Goal: Task Accomplishment & Management: Use online tool/utility

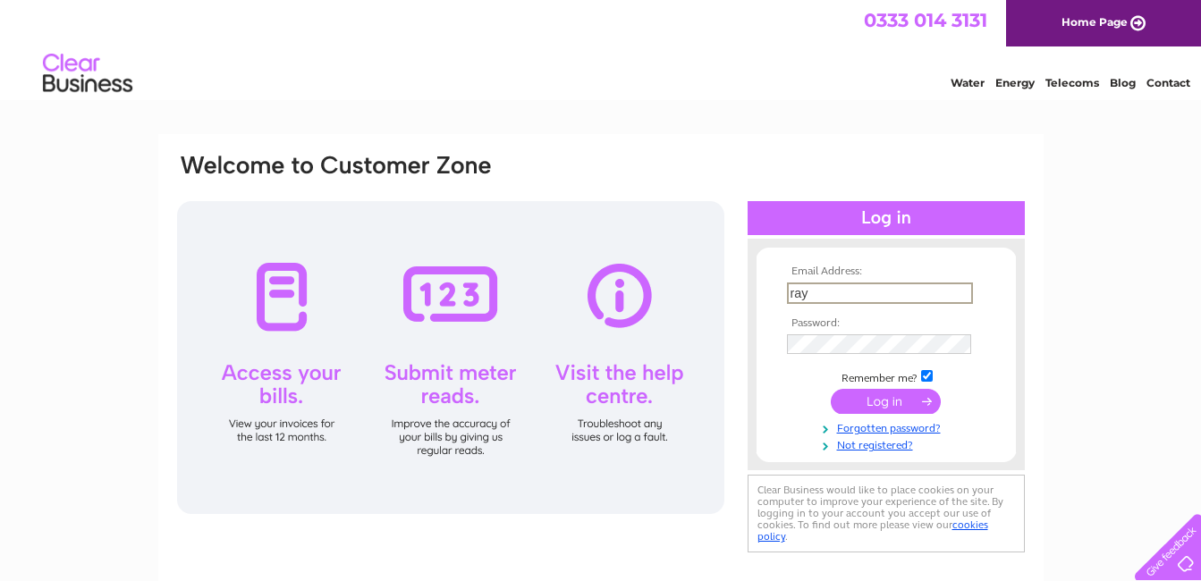
type input "raypoll49@gmail.com"
click at [831, 389] on input "submit" at bounding box center [886, 401] width 110 height 25
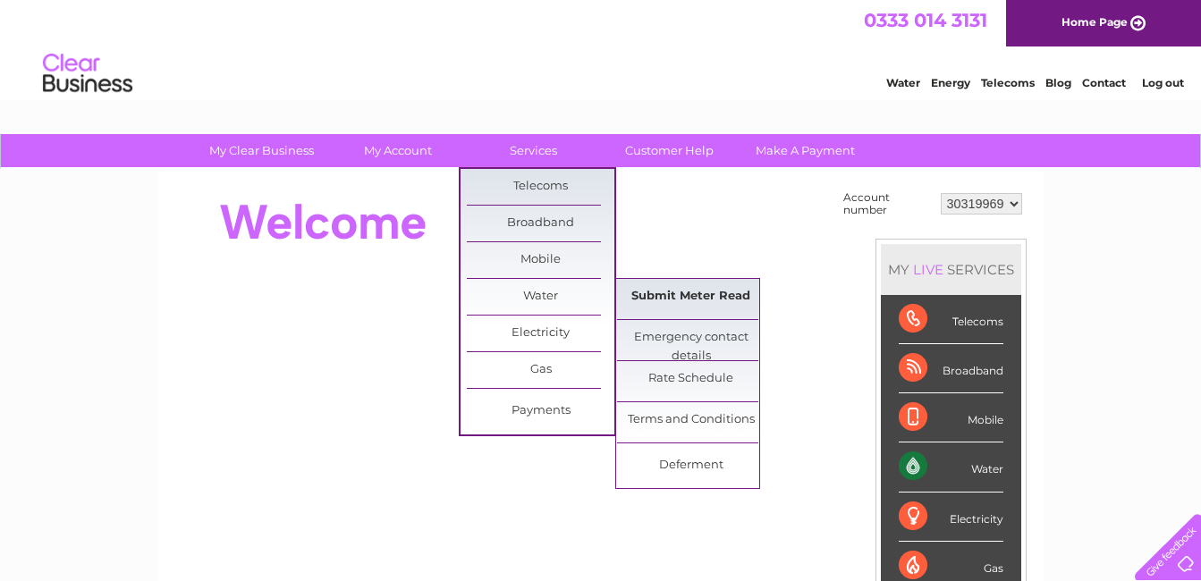
click at [714, 295] on link "Submit Meter Read" at bounding box center [691, 297] width 148 height 36
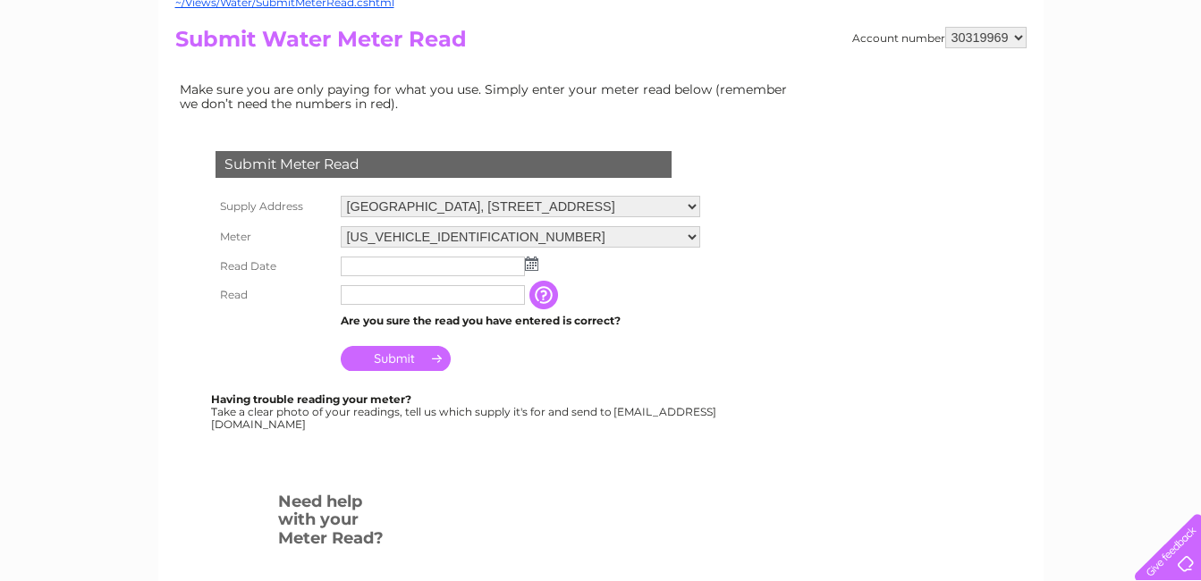
scroll to position [199, 0]
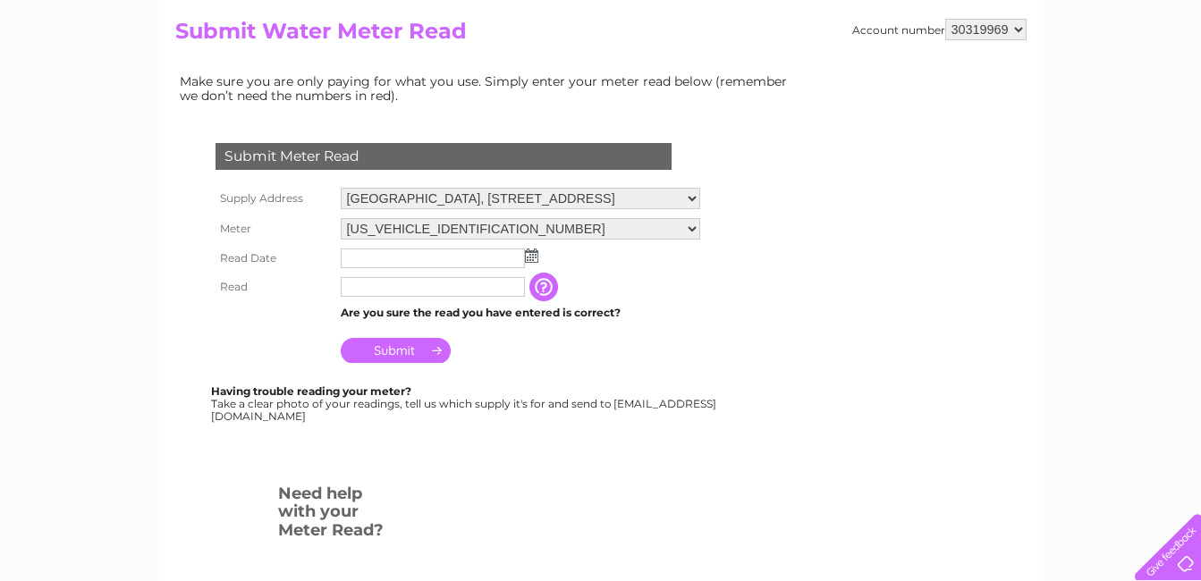
click at [530, 255] on img at bounding box center [531, 256] width 13 height 14
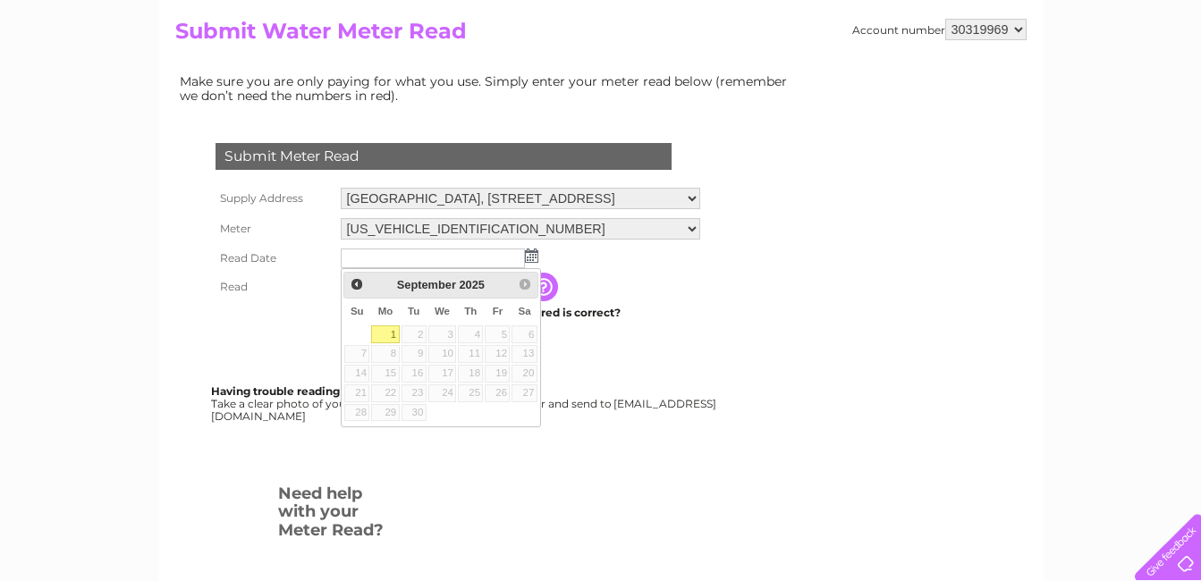
click at [391, 329] on link "1" at bounding box center [385, 334] width 28 height 18
type input "2025/09/01"
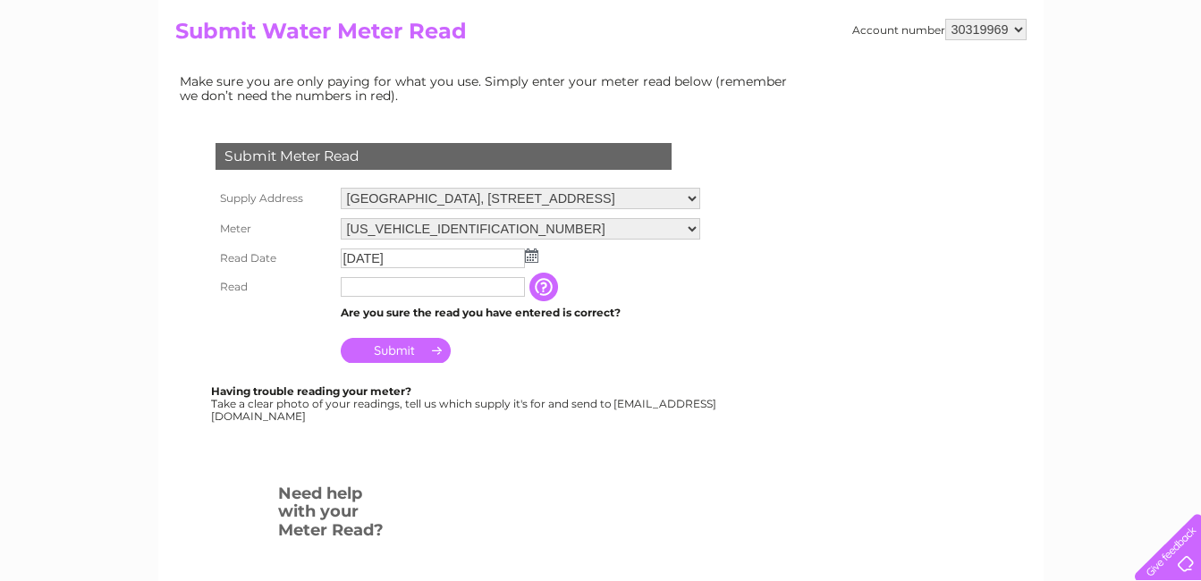
click at [368, 286] on input "text" at bounding box center [433, 287] width 184 height 20
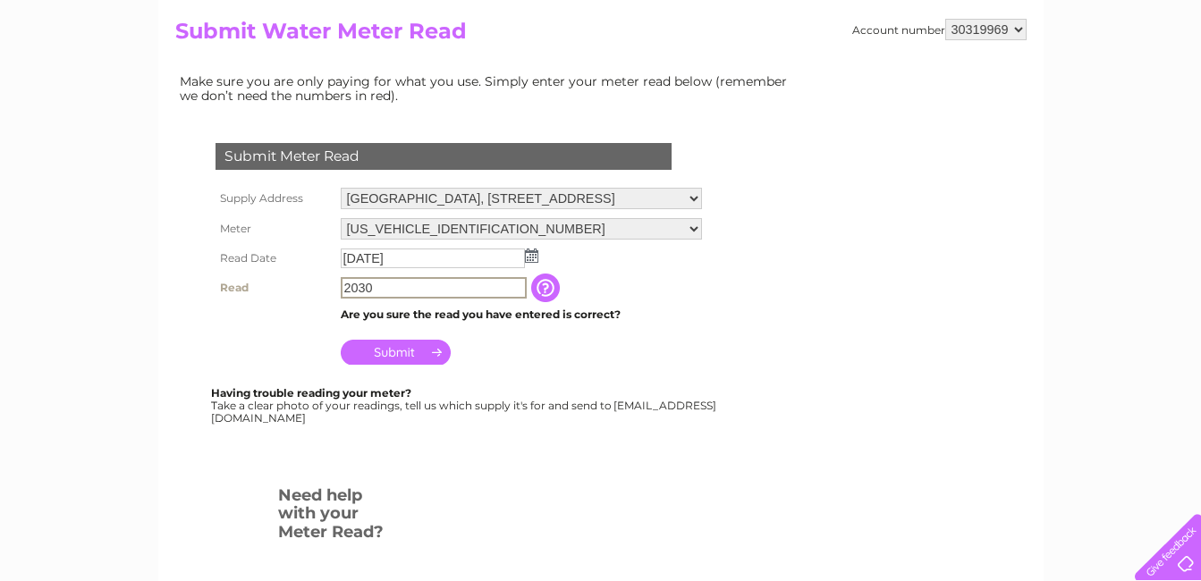
type input "2030"
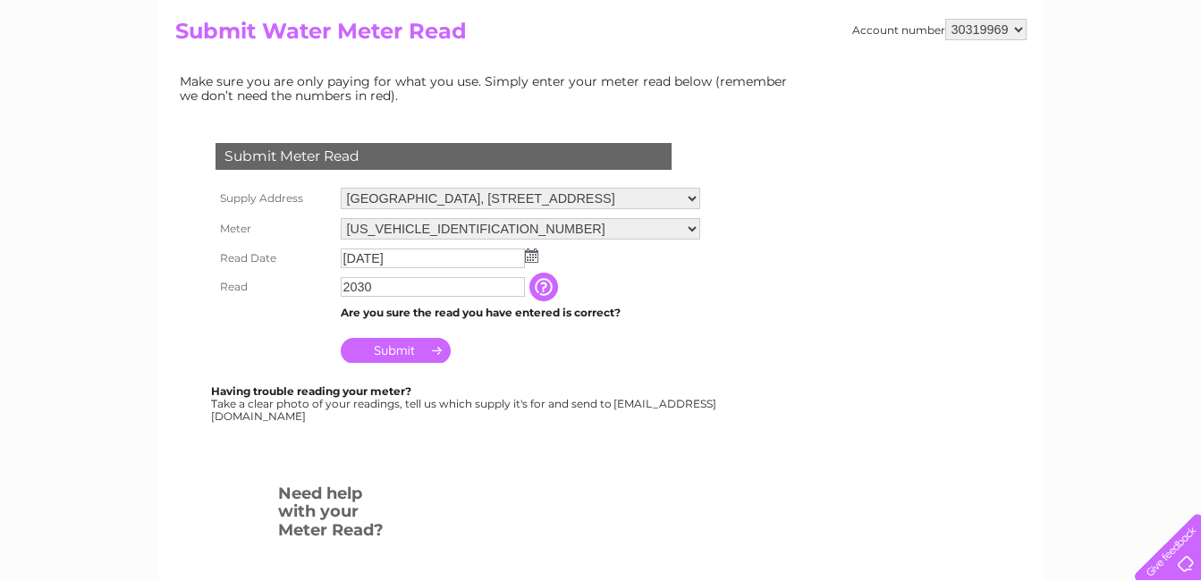
click at [387, 348] on input "Submit" at bounding box center [396, 350] width 110 height 25
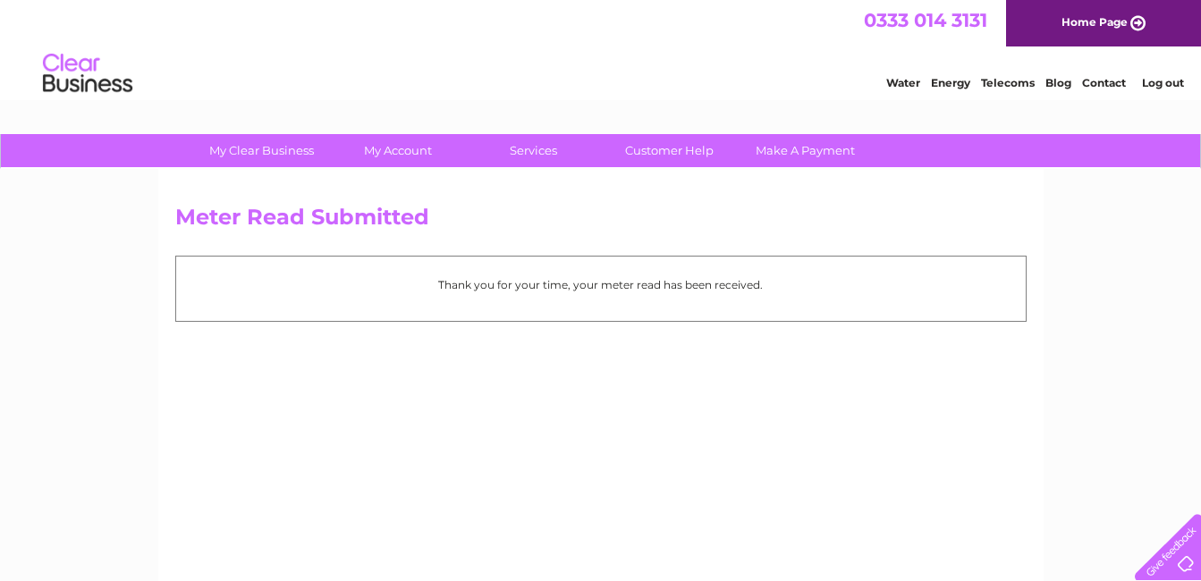
click at [1160, 81] on link "Log out" at bounding box center [1163, 82] width 42 height 13
